Goal: Task Accomplishment & Management: Manage account settings

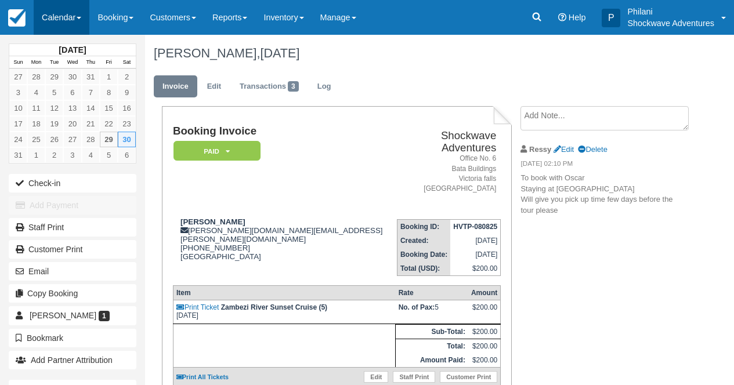
click at [76, 15] on link "Calendar" at bounding box center [62, 17] width 56 height 35
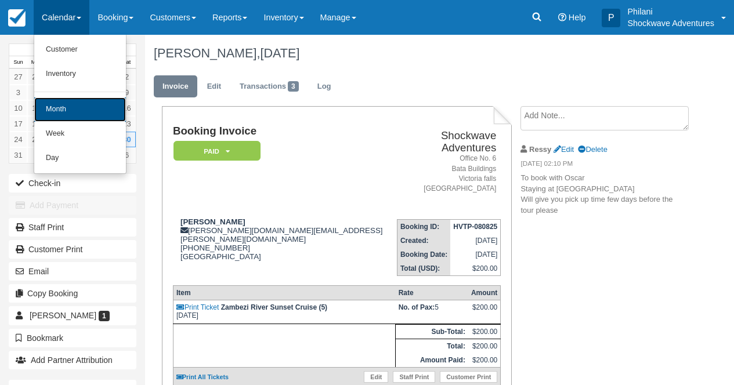
click at [77, 106] on link "Month" at bounding box center [80, 109] width 92 height 24
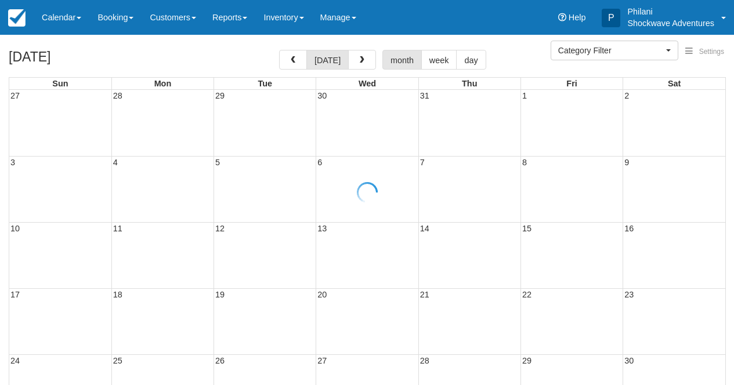
select select
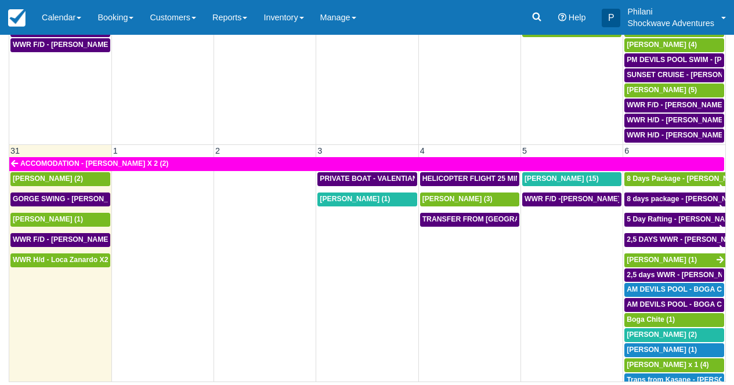
scroll to position [861, 0]
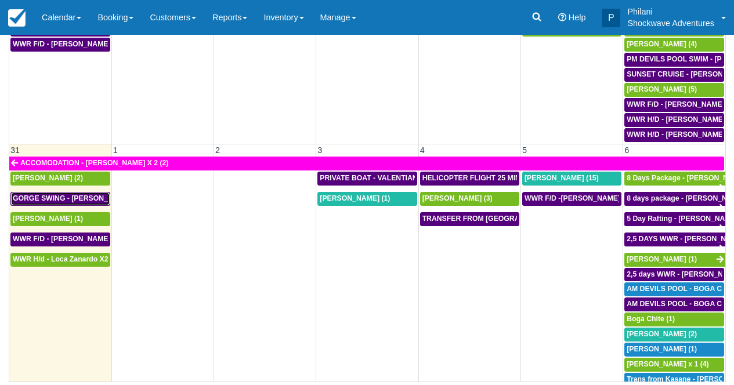
click at [78, 194] on span "GORGE SWING - Brad Sheer X 2 (2)" at bounding box center [84, 198] width 142 height 8
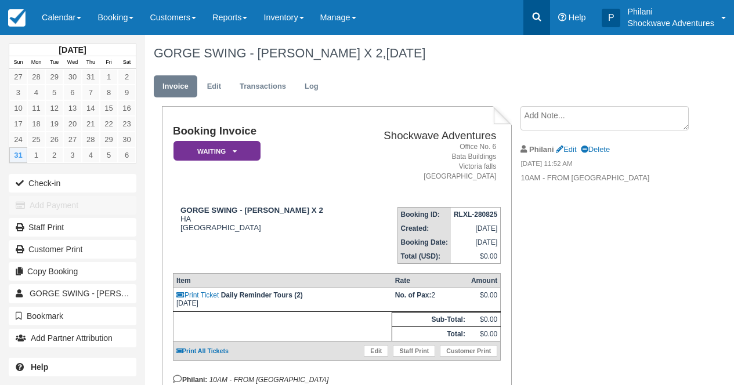
click at [538, 24] on link at bounding box center [536, 17] width 27 height 35
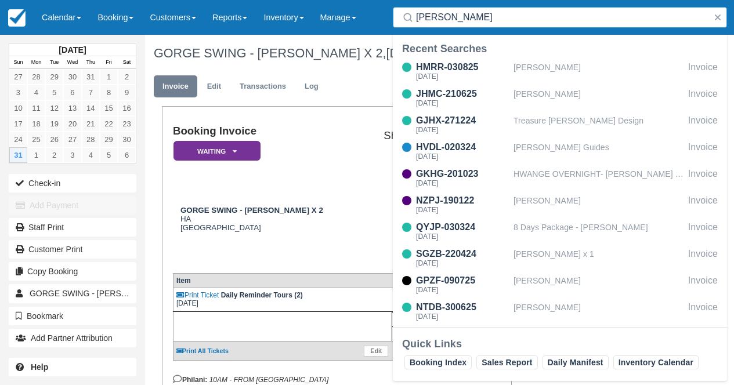
type input "Carlotta Blenkinsopp"
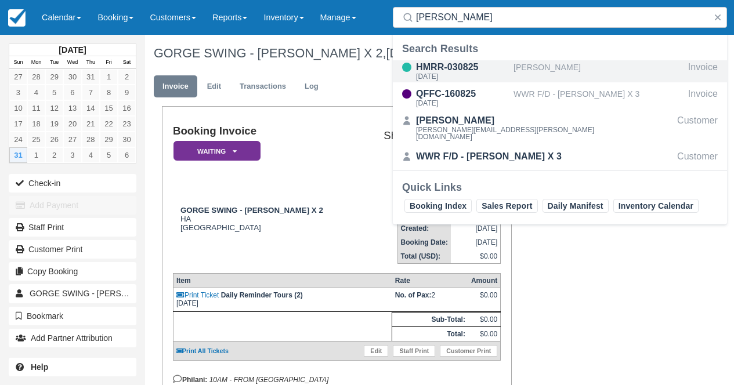
click at [546, 77] on div "Carlotta Blenkinsopp" at bounding box center [598, 71] width 170 height 22
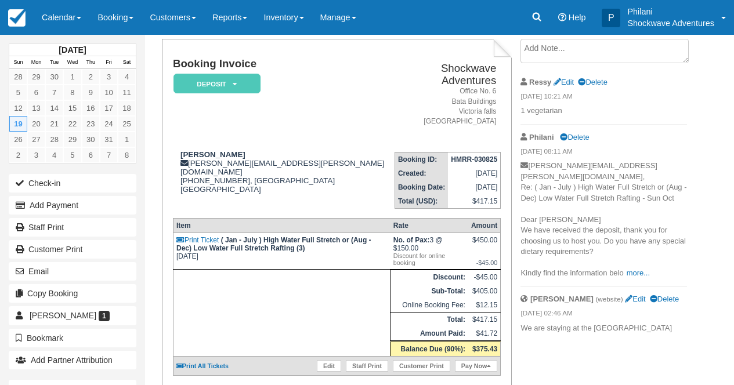
scroll to position [46, 0]
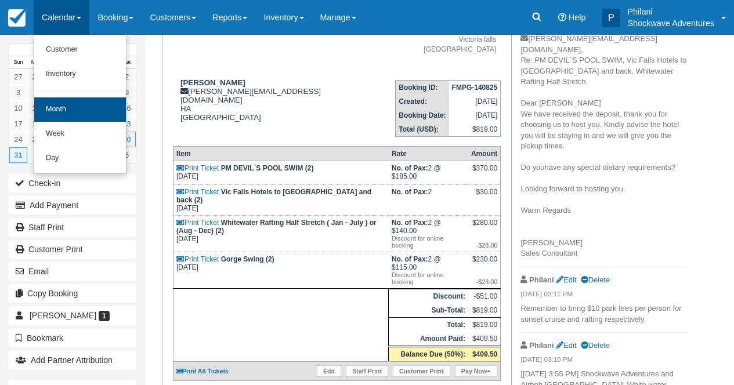
scroll to position [139, 0]
click at [67, 104] on link "Month" at bounding box center [80, 109] width 92 height 24
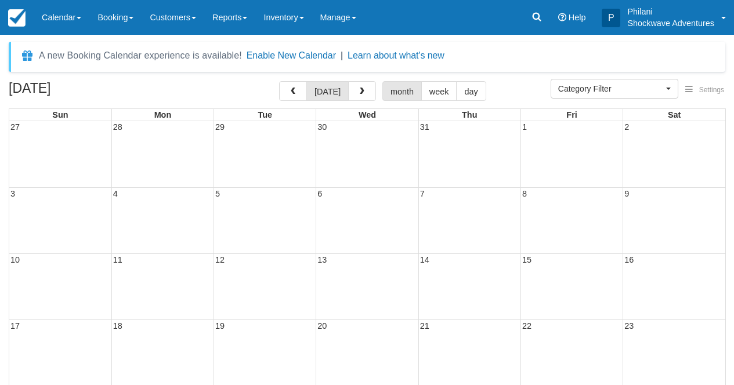
select select
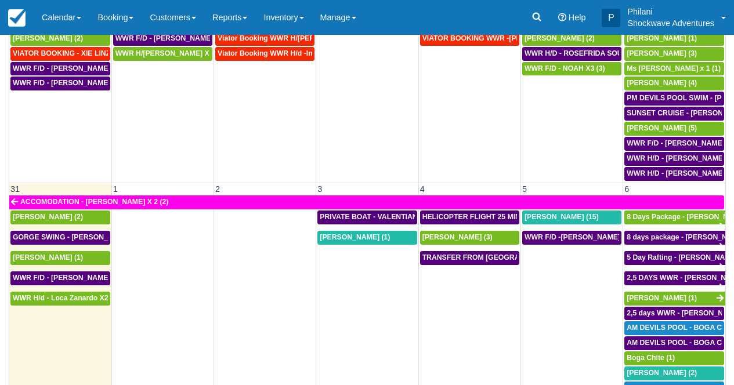
scroll to position [102, 0]
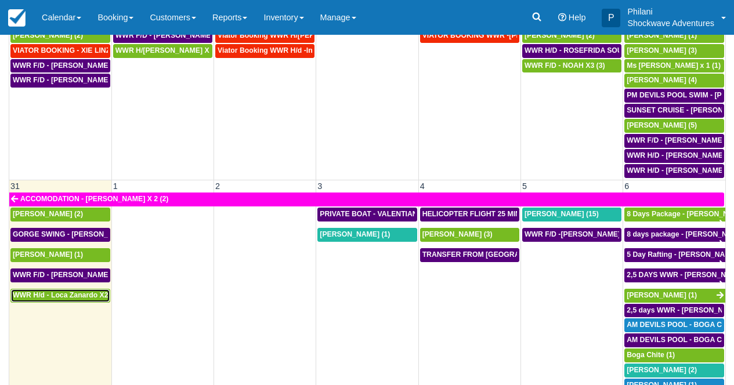
click at [95, 291] on span "WWR H/d - Loca Zanardo X2 (2)" at bounding box center [66, 295] width 106 height 8
